Goal: Task Accomplishment & Management: Manage account settings

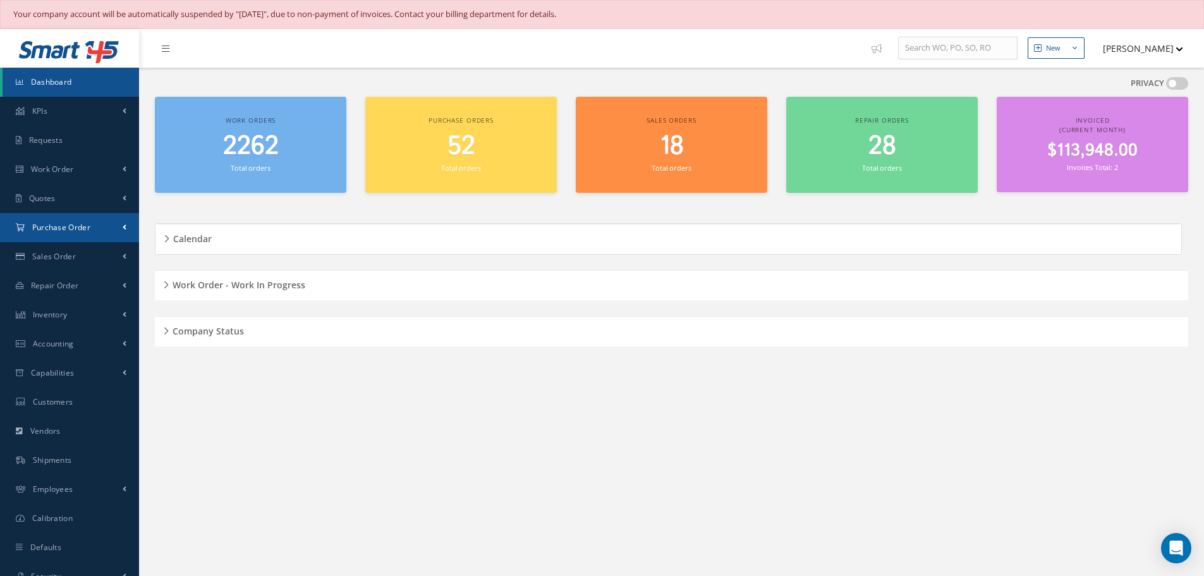
click at [54, 224] on span "Purchase Order" at bounding box center [61, 227] width 58 height 11
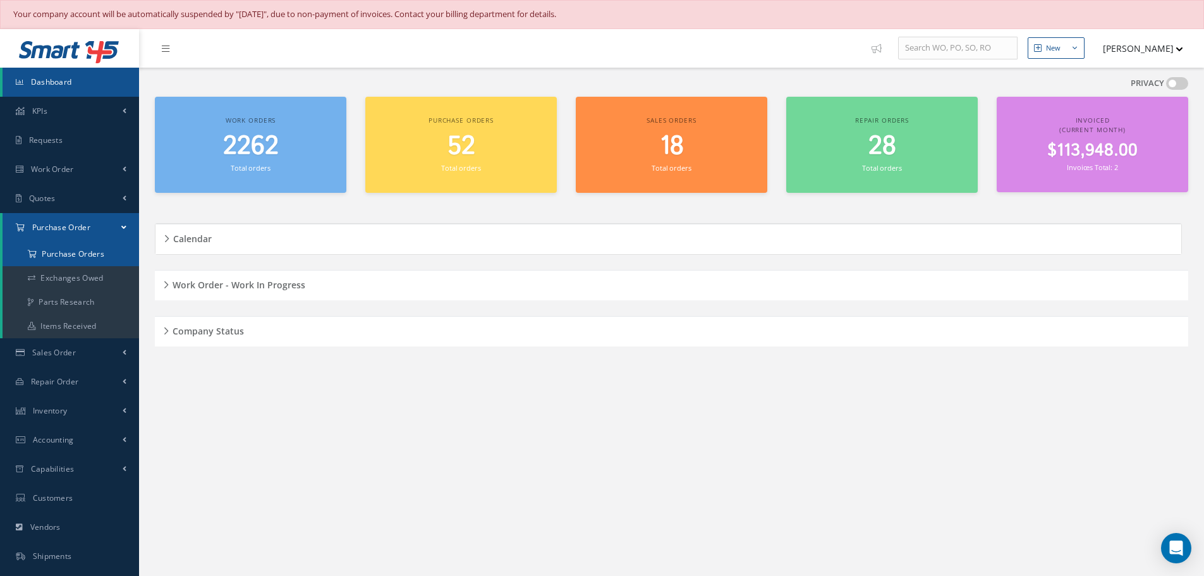
click at [57, 248] on a=1&status_id=2&status_id=3&status_id=5&collapsedFilters"] "Purchase Orders" at bounding box center [71, 254] width 136 height 24
click at [77, 224] on span "Purchase Order" at bounding box center [61, 227] width 58 height 11
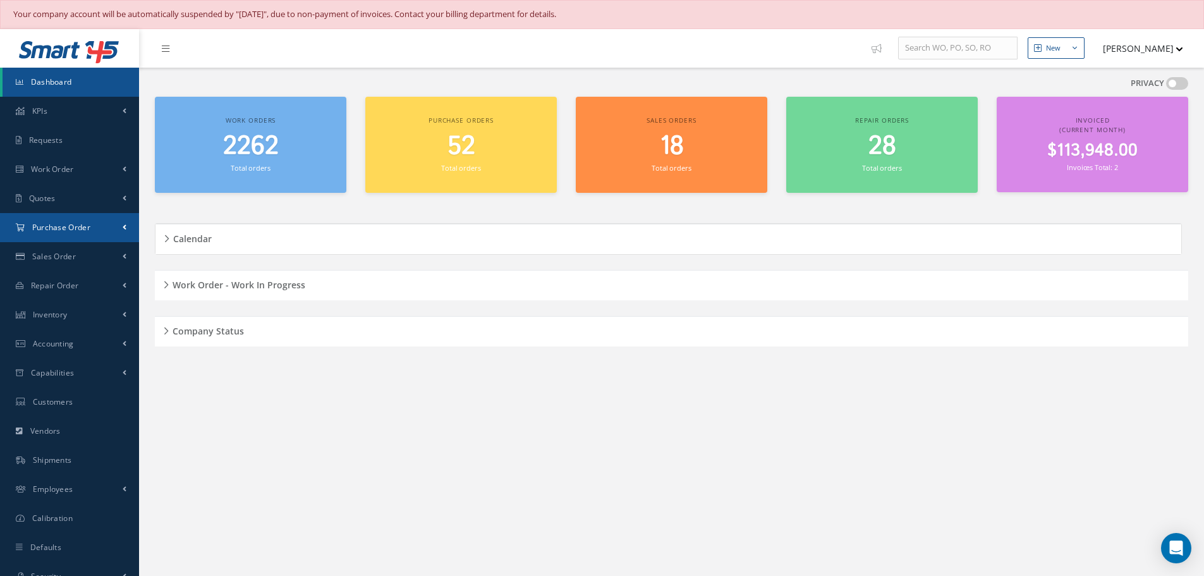
click at [77, 224] on span "Purchase Order" at bounding box center [61, 227] width 58 height 11
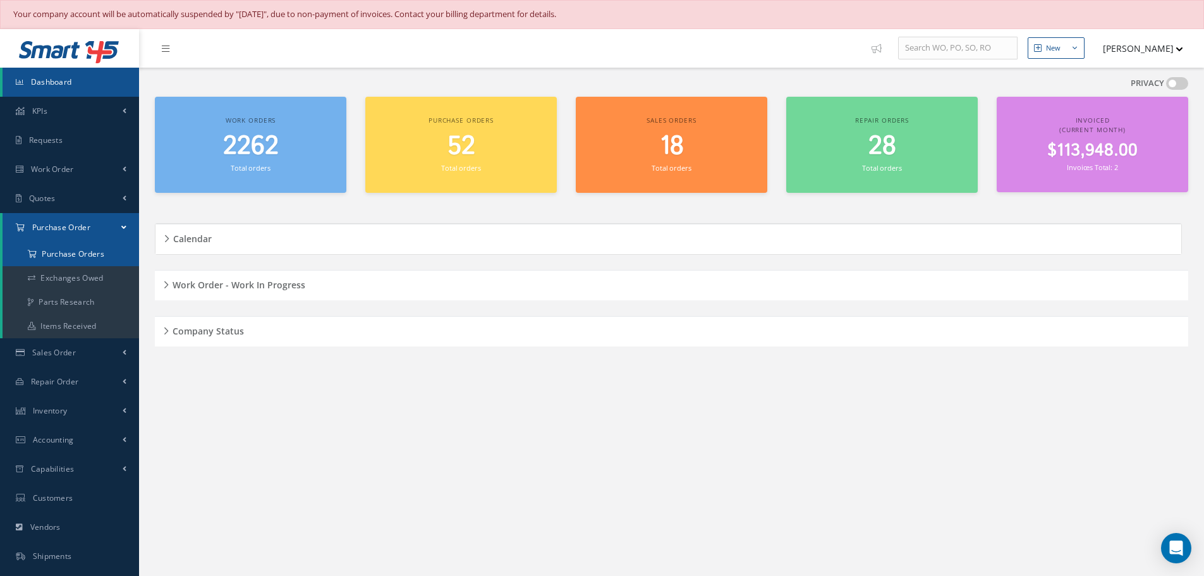
click at [76, 251] on a=1&status_id=2&status_id=3&status_id=5&collapsedFilters"] "Purchase Orders" at bounding box center [71, 254] width 136 height 24
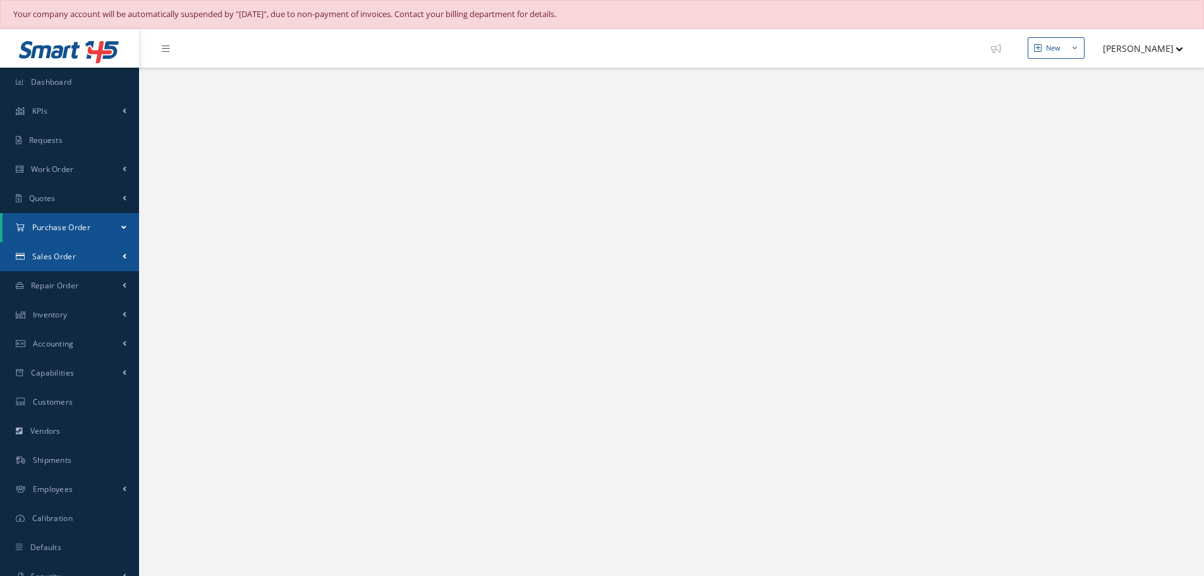
select select "25"
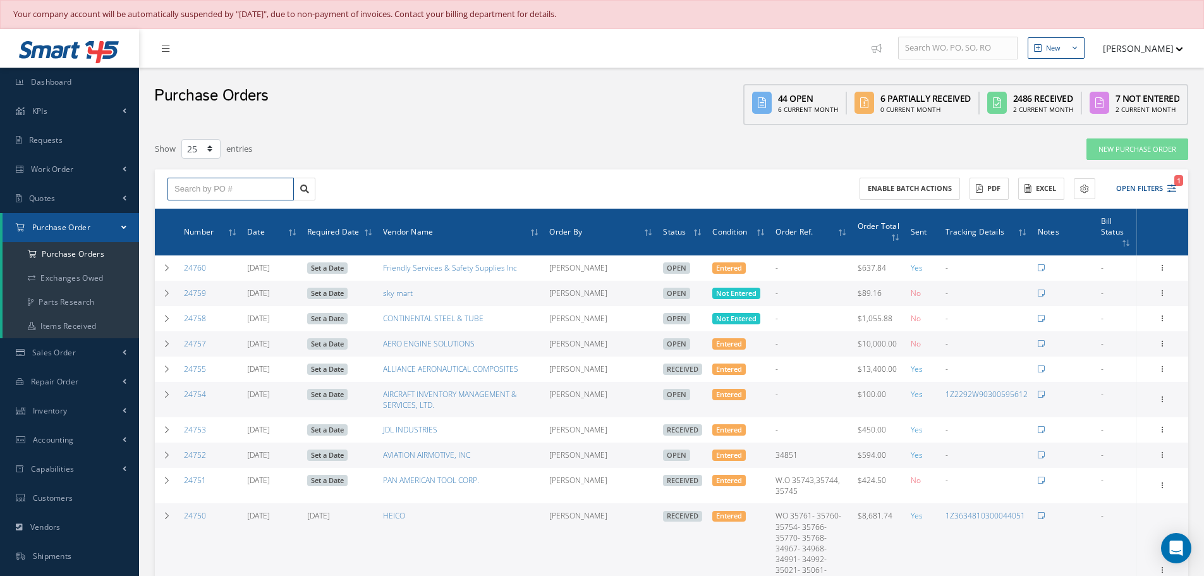
click at [178, 193] on input "text" at bounding box center [230, 189] width 126 height 23
type input "24746"
click at [191, 205] on div "24746" at bounding box center [230, 211] width 112 height 13
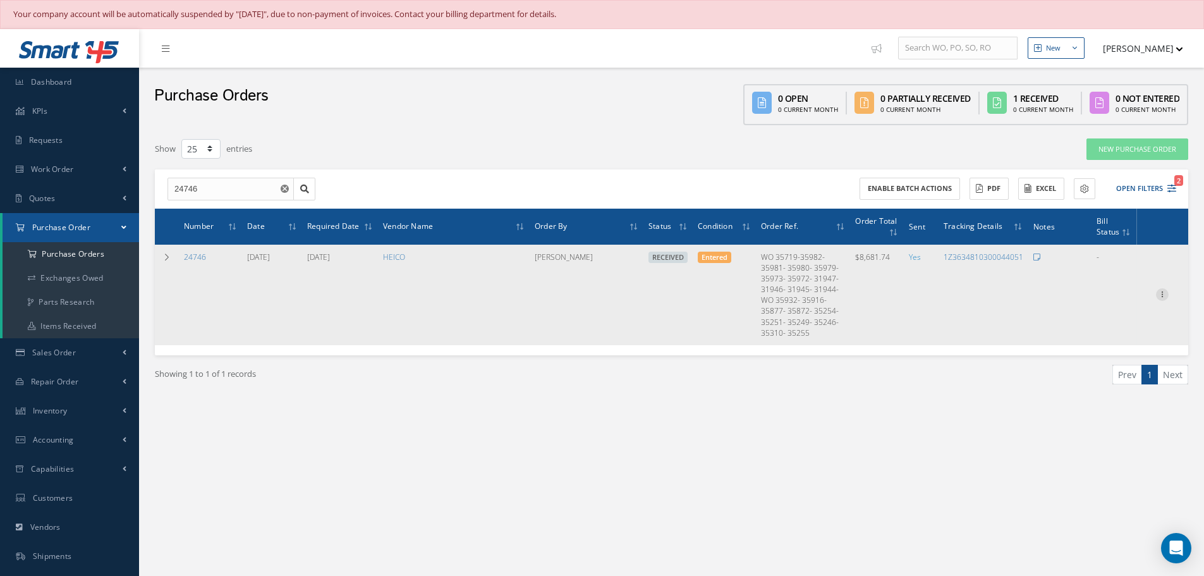
click at [1162, 293] on icon at bounding box center [1162, 293] width 13 height 10
click at [1100, 303] on link "Receiving Details" at bounding box center [1104, 302] width 100 height 16
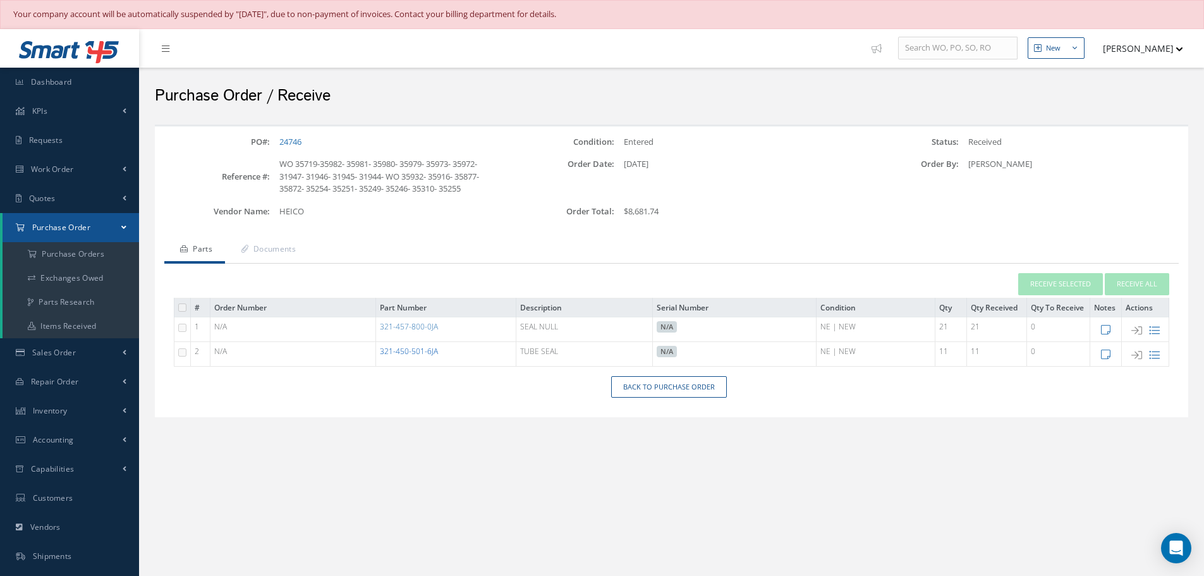
click at [408, 356] on link "321-450-501-6JA" at bounding box center [409, 351] width 58 height 11
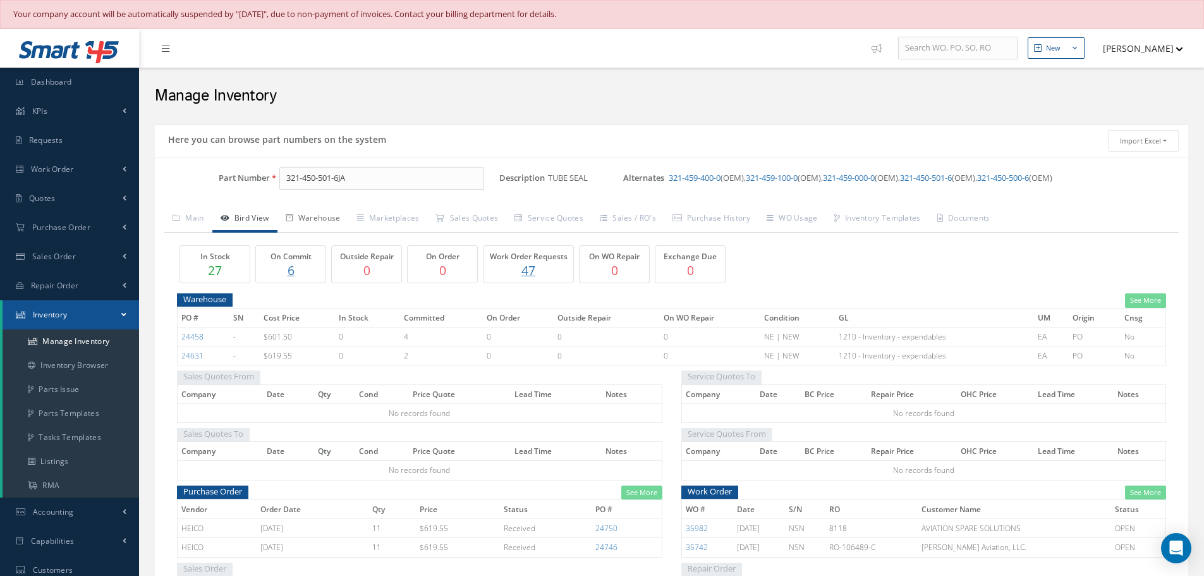
click at [327, 224] on link "Warehouse" at bounding box center [312, 219] width 71 height 27
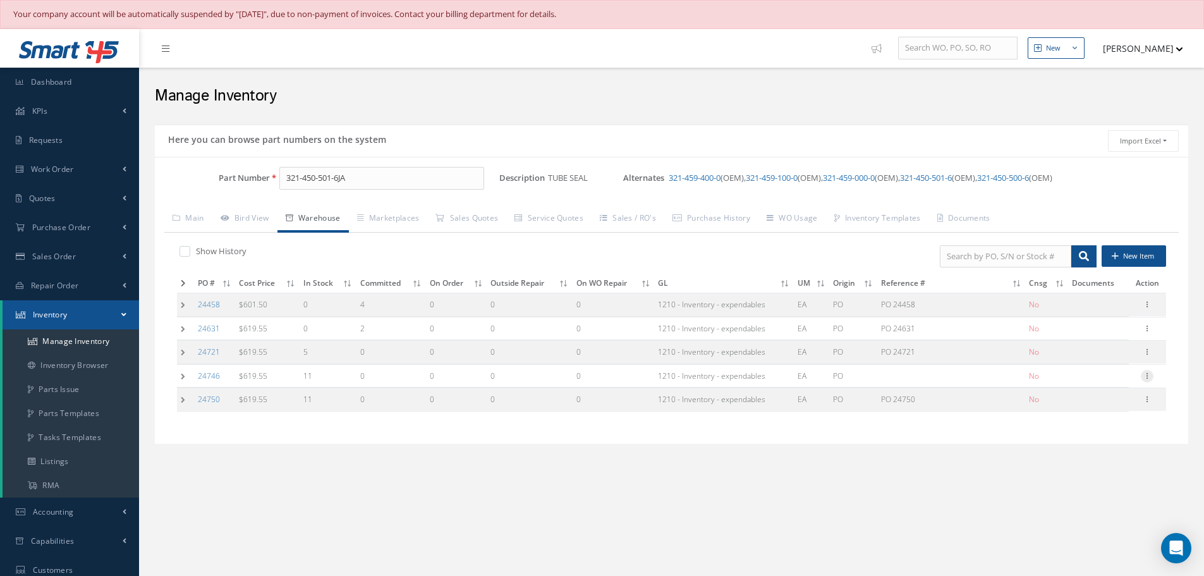
click at [1147, 376] on icon at bounding box center [1146, 375] width 13 height 10
click at [1099, 383] on link "Edit" at bounding box center [1089, 384] width 100 height 16
type input "619.55"
type input "[DATE]"
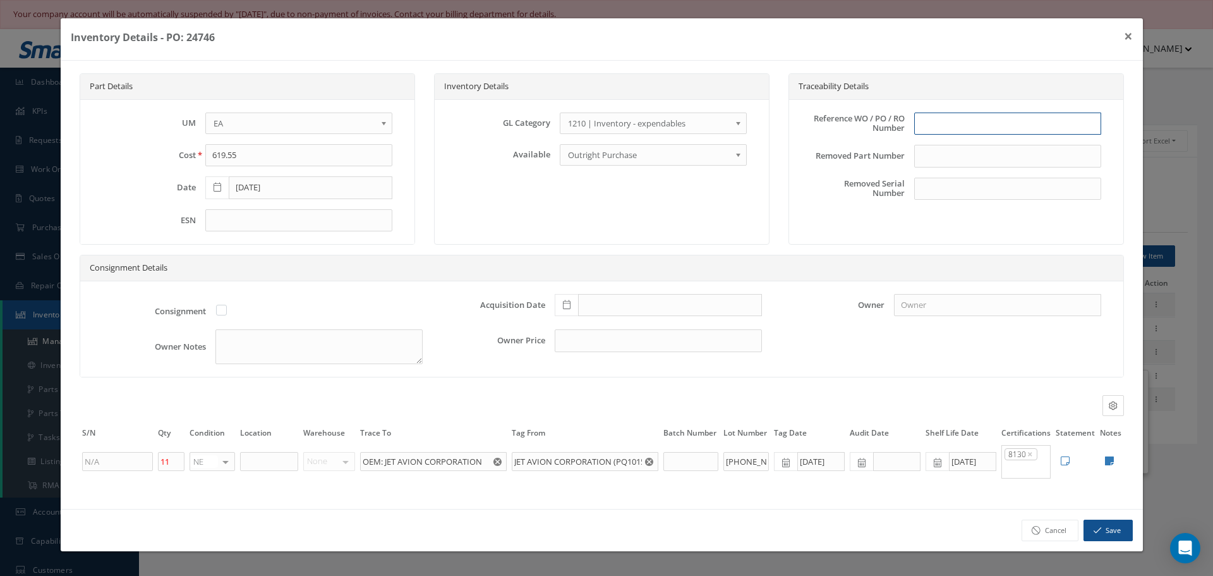
click at [978, 123] on input "text" at bounding box center [1007, 123] width 187 height 23
type input "po 24746"
click at [567, 308] on icon at bounding box center [567, 304] width 8 height 9
click at [640, 173] on td "4" at bounding box center [640, 171] width 19 height 19
type input "[DATE]"
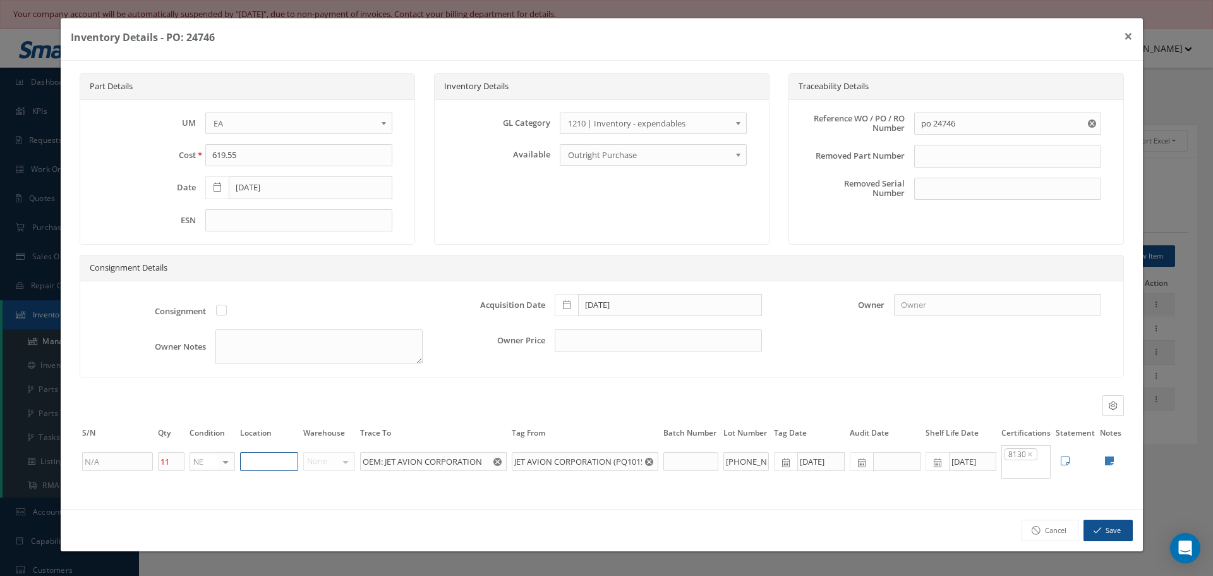
click at [253, 460] on input "text" at bounding box center [269, 461] width 58 height 19
click at [251, 466] on input "rn8-1-76" at bounding box center [269, 461] width 58 height 19
type input "RN8-1-76"
click at [931, 119] on input "po 24746" at bounding box center [1007, 123] width 187 height 23
type input "PO 24746"
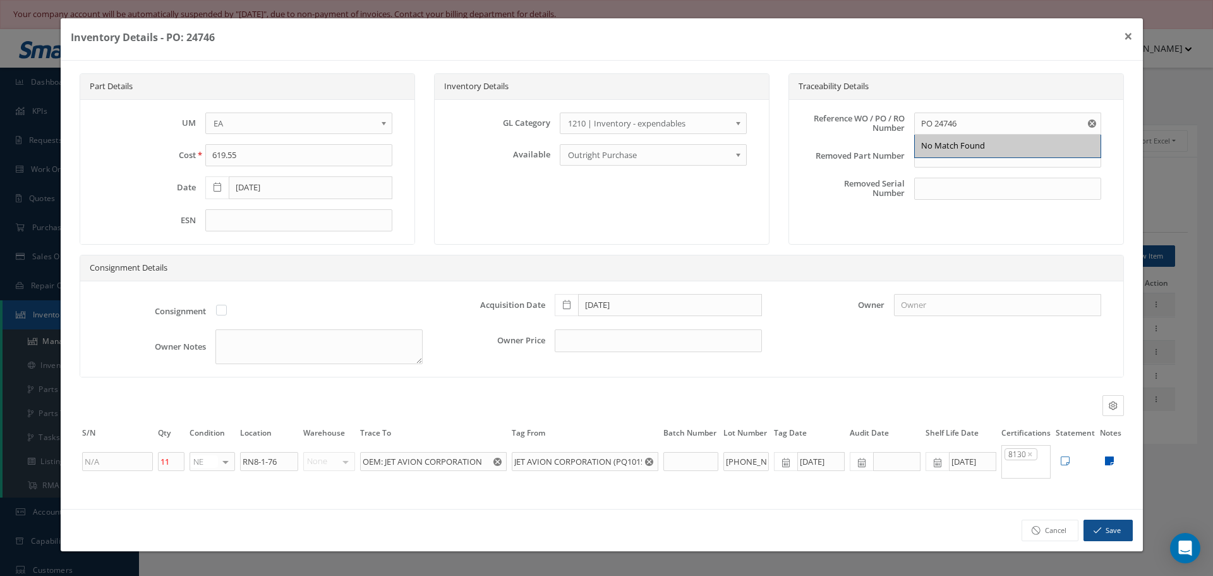
click at [1109, 459] on icon at bounding box center [1109, 461] width 9 height 10
type textarea "FORM TRACKING # STN00149780 JET AVION 8130 LOT ICN # ABHS816 CURE: 1Q25 EXP: 1Q…"
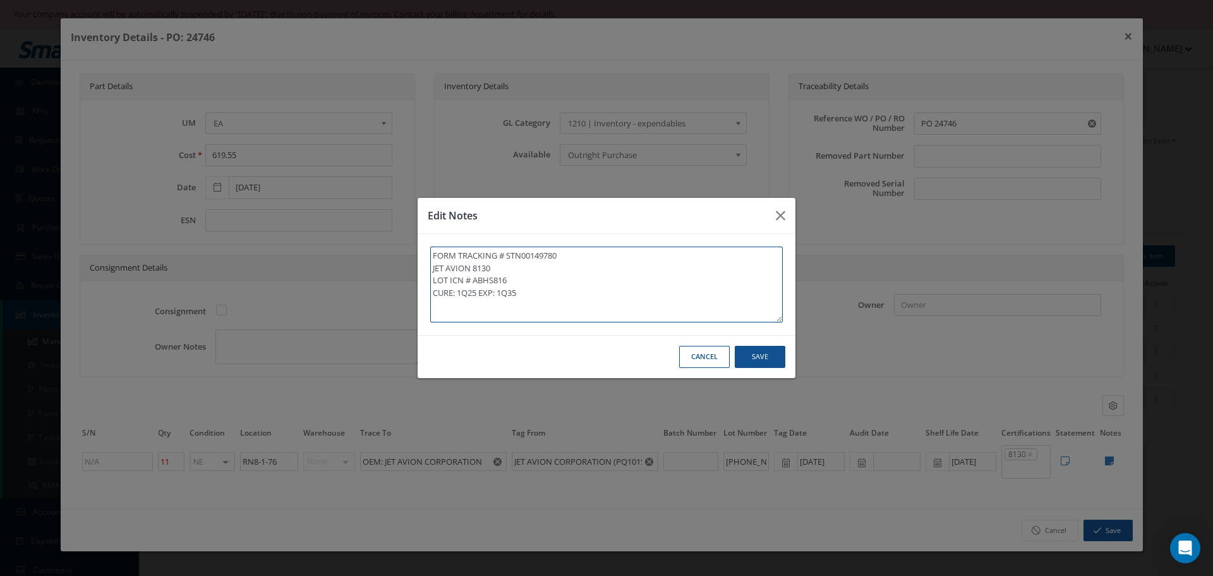
click at [544, 296] on textarea "FORM TRACKING # STN00149780 JET AVION 8130 LOT ICN # ABHS816 CURE: 1Q25 EXP: 1Q…" at bounding box center [606, 284] width 353 height 76
type textarea "FORM TRACKING # STN00149780 JET AVION 8130 LOT ICN # ABHS816 CURE: 1Q25 EXP: 1Q…"
paste textarea "*"
type textarea "FORM TRACKING # STN00149780 JET AVION 8130 LOT ICN # ABHS816 CURE: 1Q25 EXP: 1Q…"
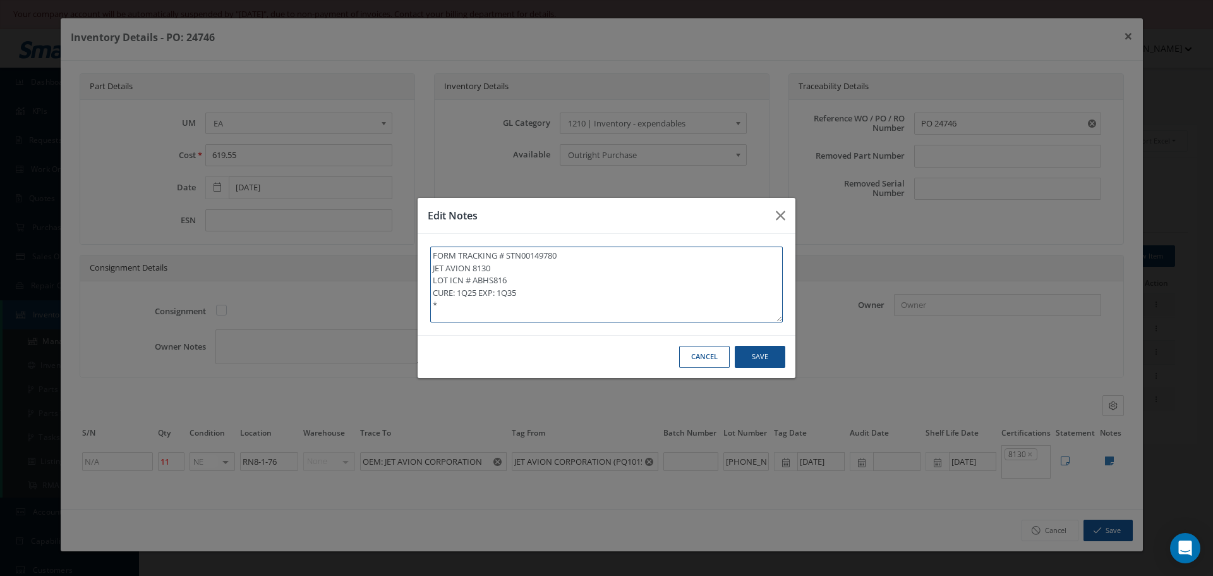
type textarea "FORM TRACKING # STN00149780 JET AVION 8130 LOT ICN # ABHS816 CURE: 1Q25 EXP: 1Q…"
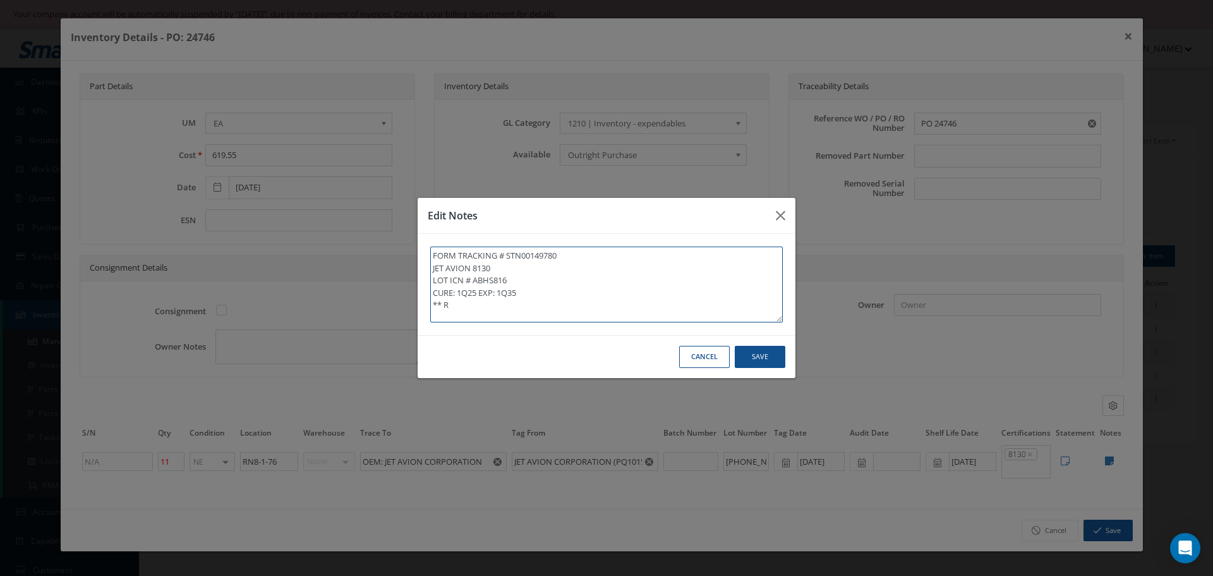
type textarea "FORM TRACKING # STN00149780 JET AVION 8130 LOT ICN # ABHS816 CURE: 1Q25 EXP: 1Q…"
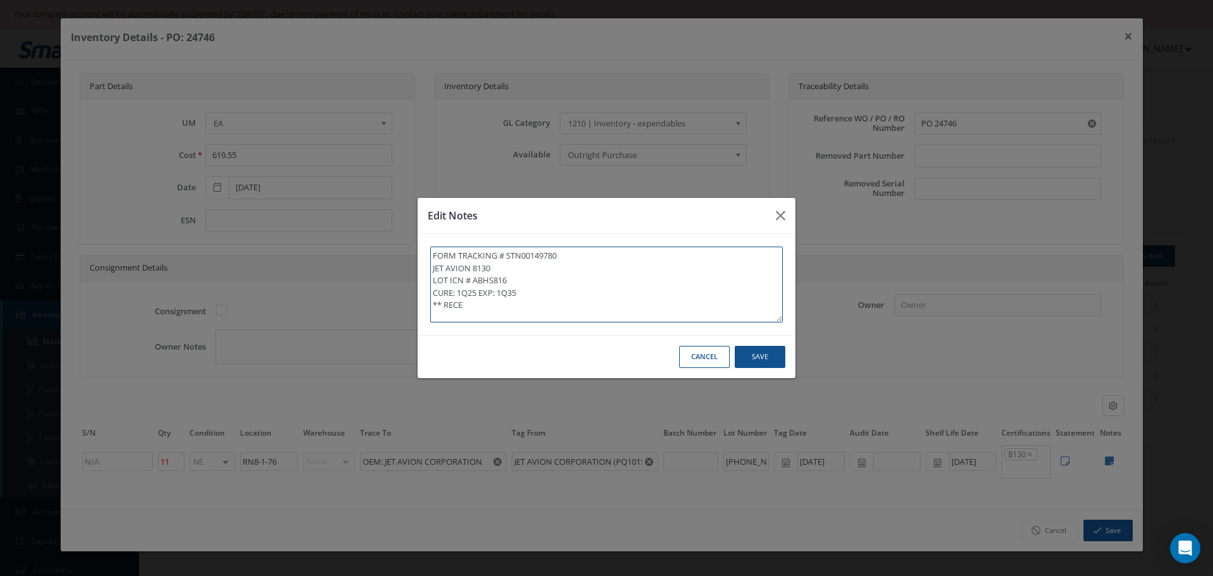
type textarea "FORM TRACKING # STN00149780 JET AVION 8130 LOT ICN # ABHS816 CURE: 1Q25 EXP: 1Q…"
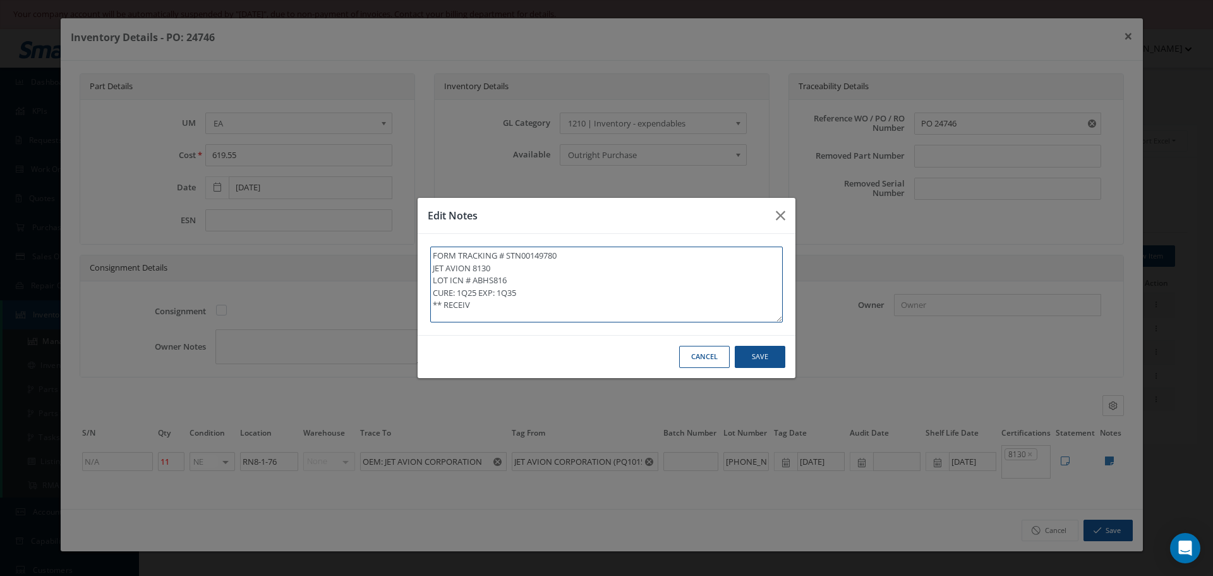
type textarea "FORM TRACKING # STN00149780 JET AVION 8130 LOT ICN # ABHS816 CURE: 1Q25 EXP: 1Q…"
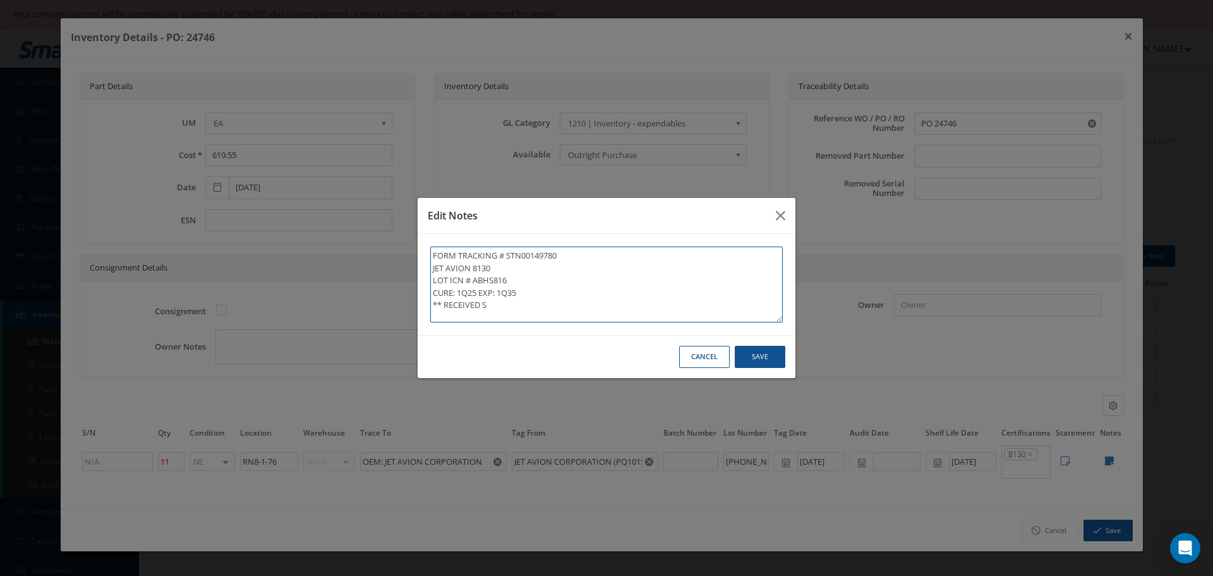
type textarea "FORM TRACKING # STN00149780 JET AVION 8130 LOT ICN # ABHS816 CURE: 1Q25 EXP: 1Q…"
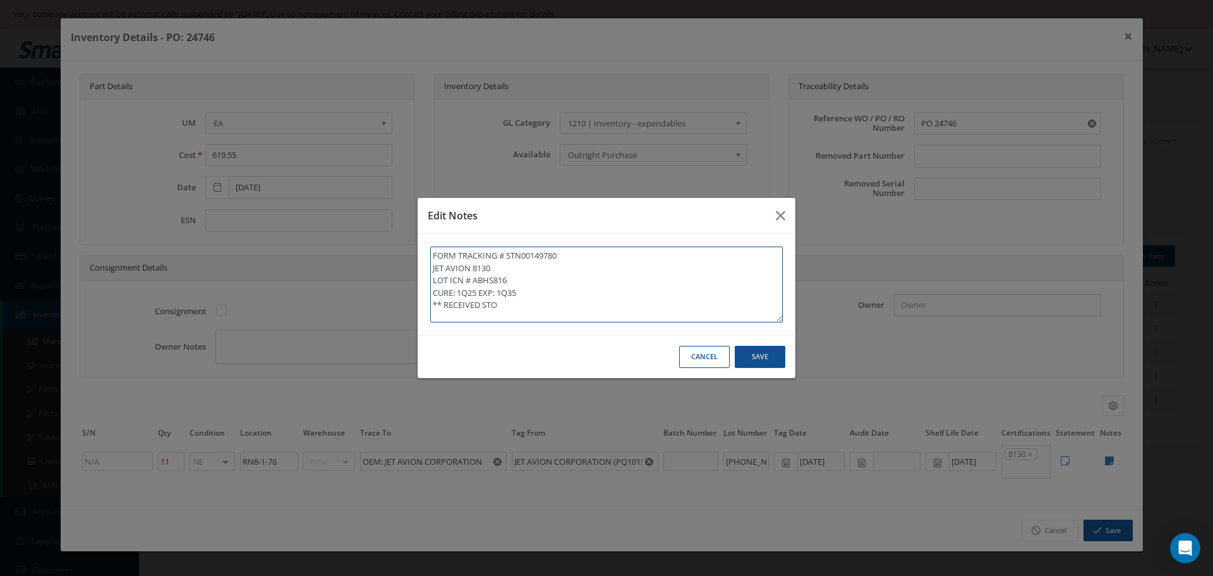
type textarea "FORM TRACKING # STN00149780 JET AVION 8130 LOT ICN # ABHS816 CURE: 1Q25 EXP: 1Q…"
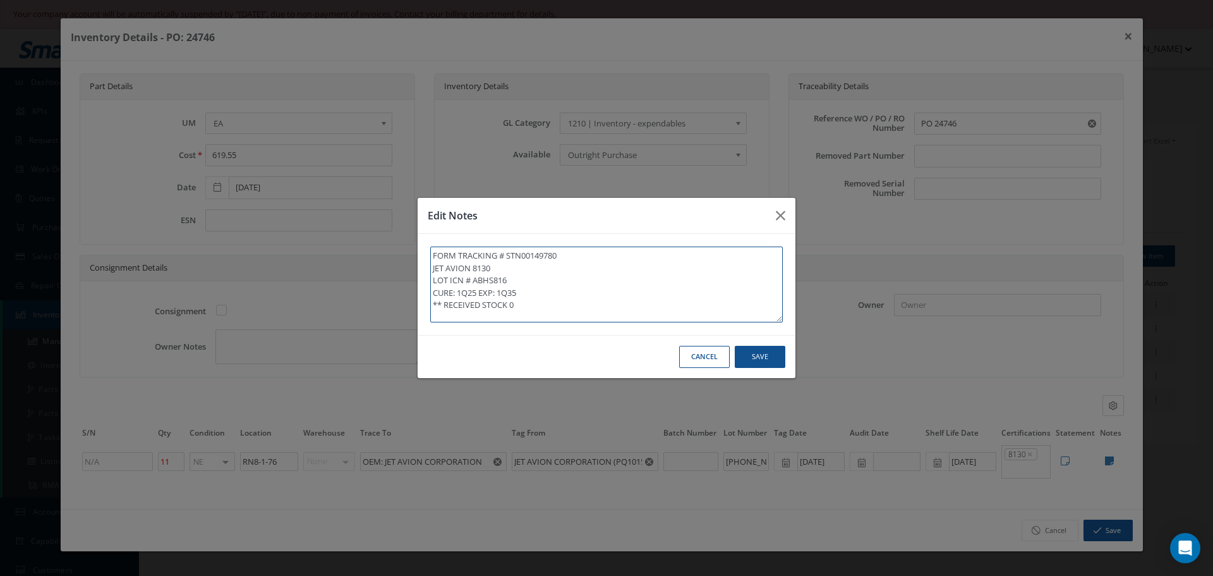
type textarea "FORM TRACKING # STN00149780 JET AVION 8130 LOT ICN # ABHS816 CURE: 1Q25 EXP: 1Q…"
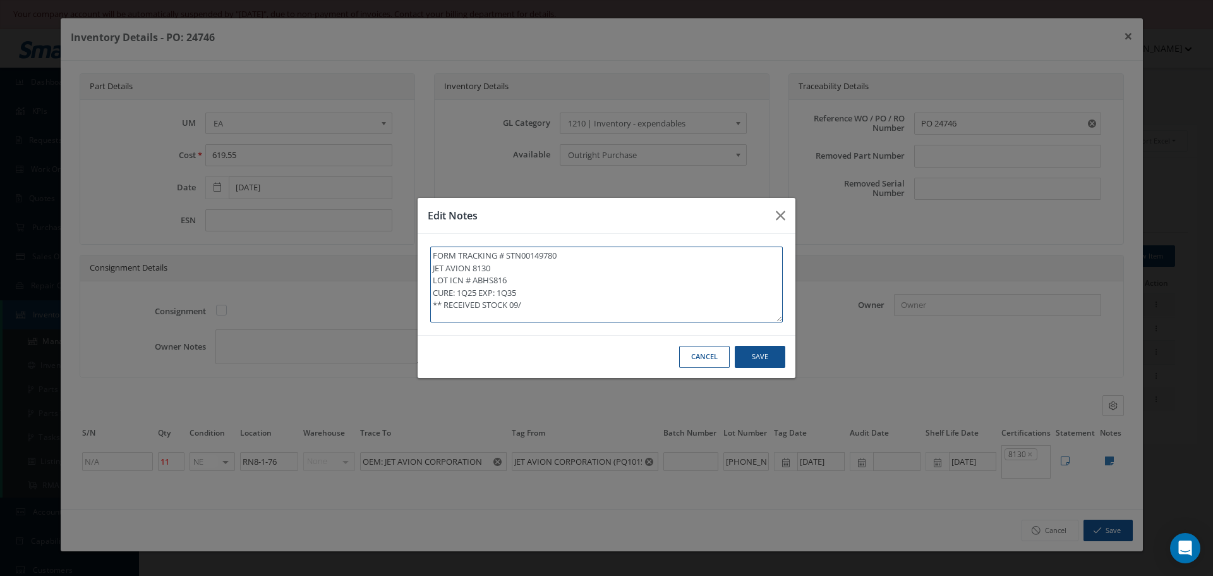
type textarea "FORM TRACKING # STN00149780 JET AVION 8130 LOT ICN # ABHS816 CURE: 1Q25 EXP: 1Q…"
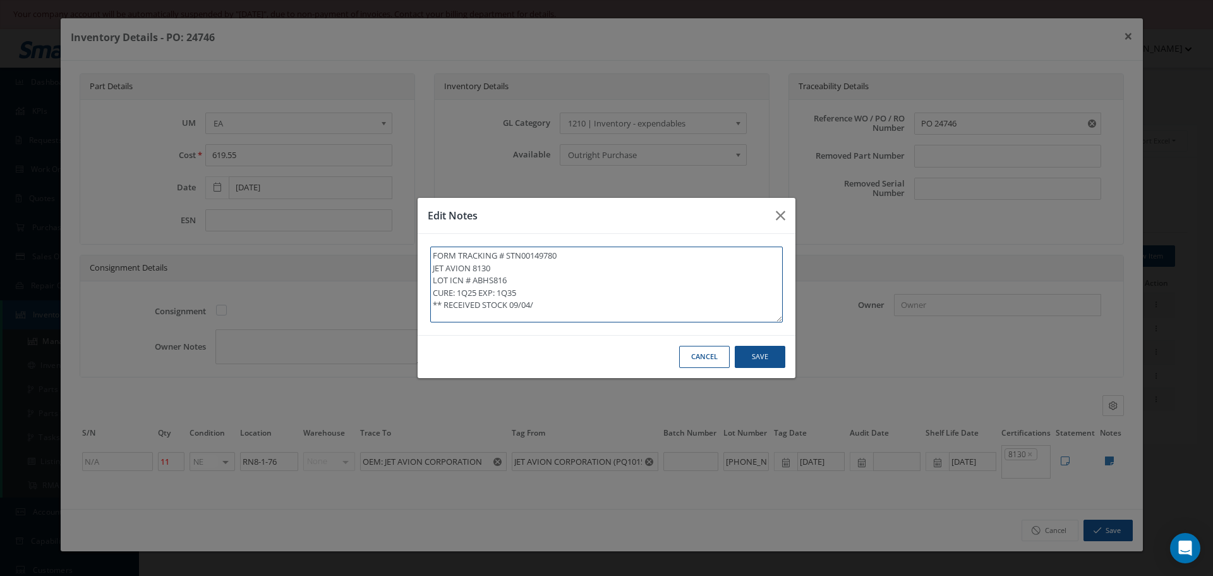
type textarea "FORM TRACKING # STN00149780 JET AVION 8130 LOT ICN # ABHS816 CURE: 1Q25 EXP: 1Q…"
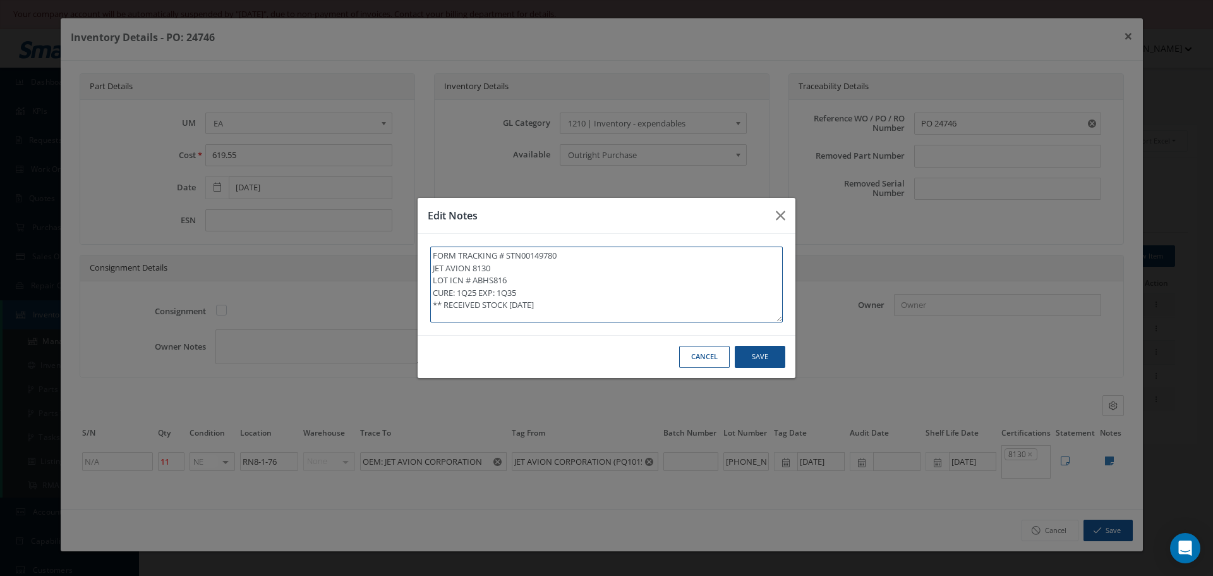
type textarea "FORM TRACKING # STN00149780 JET AVION 8130 LOT ICN # ABHS816 CURE: 1Q25 EXP: 1Q…"
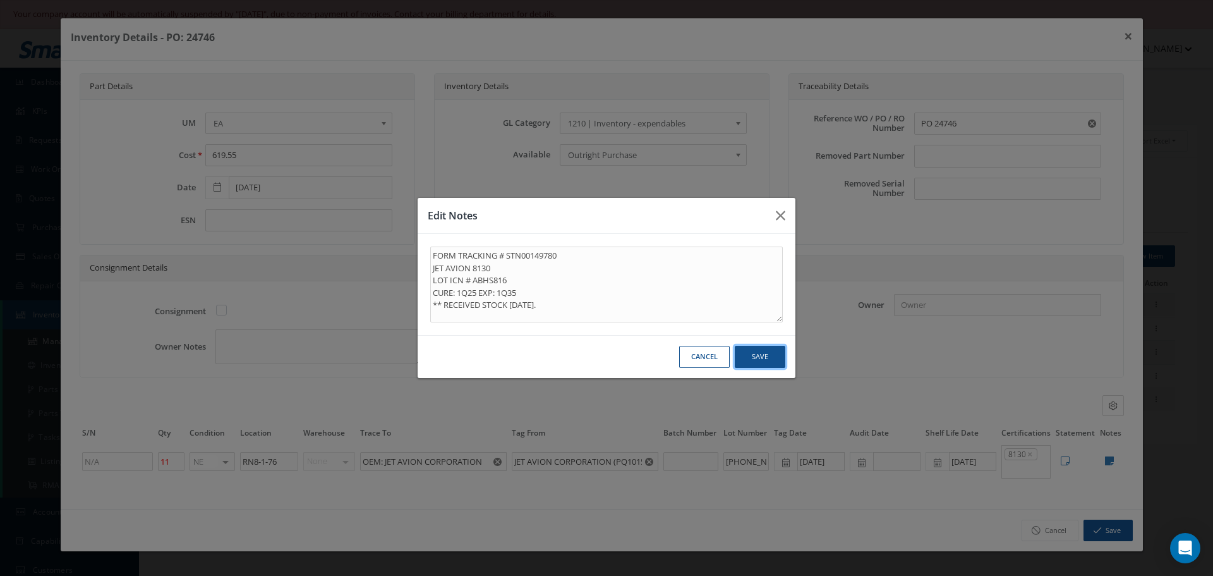
click at [765, 354] on button "Save" at bounding box center [760, 357] width 51 height 22
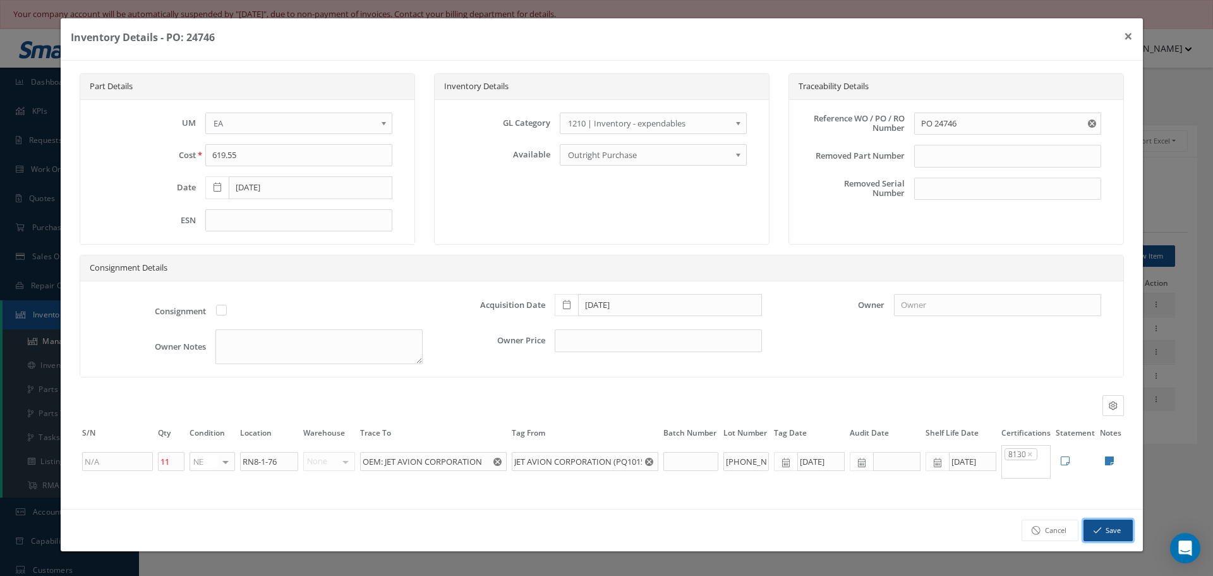
click at [1104, 526] on button "Save" at bounding box center [1108, 530] width 49 height 22
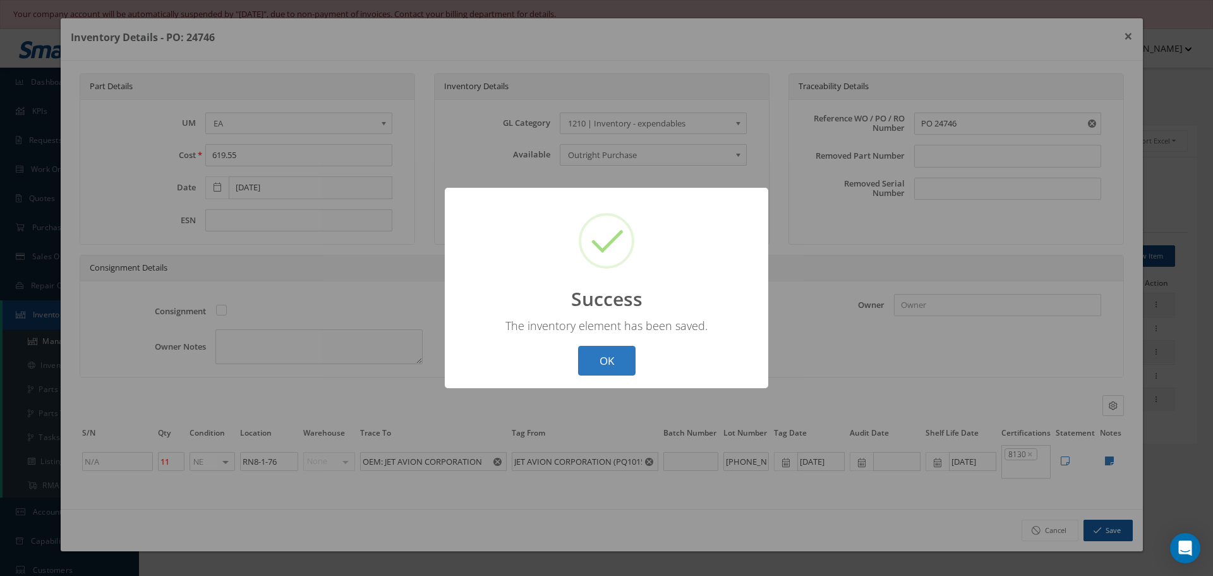
click at [610, 368] on button "OK" at bounding box center [606, 361] width 57 height 30
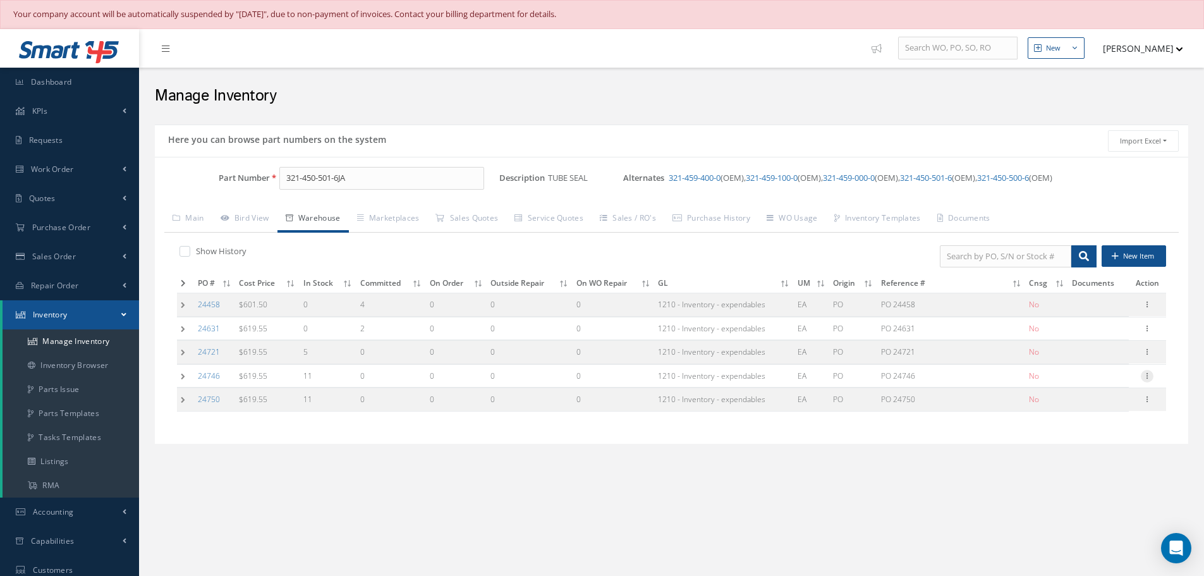
click at [1145, 379] on icon at bounding box center [1146, 375] width 13 height 10
click at [1078, 425] on link "Label" at bounding box center [1089, 426] width 100 height 16
